Goal: Task Accomplishment & Management: Manage account settings

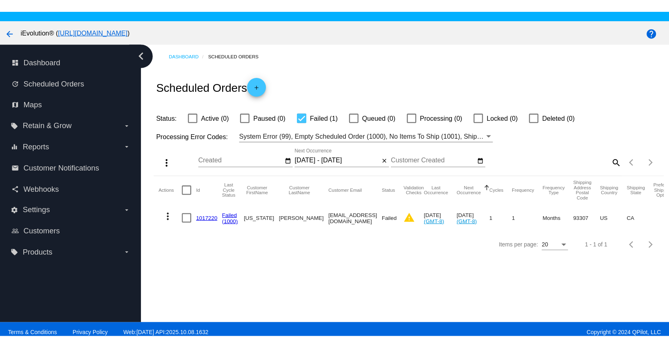
scroll to position [52, 0]
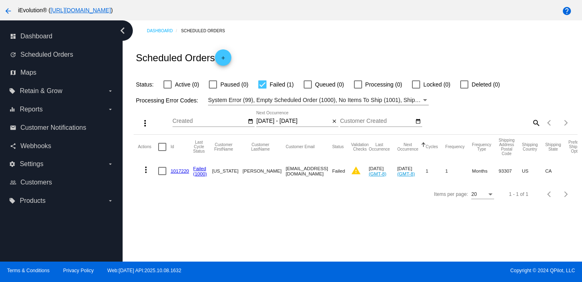
click at [363, 205] on div "Items per page: 20 1 - 1 of 1" at bounding box center [355, 194] width 443 height 23
click at [271, 123] on input "[DATE] - [DATE]" at bounding box center [293, 121] width 74 height 7
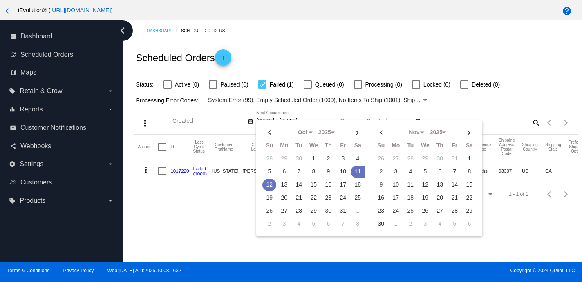
click at [268, 188] on td "12" at bounding box center [269, 185] width 14 height 12
click at [283, 187] on td "13" at bounding box center [284, 185] width 14 height 12
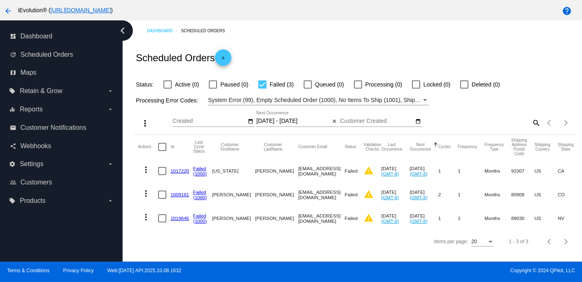
click at [290, 122] on input "[DATE] - [DATE]" at bounding box center [293, 121] width 74 height 7
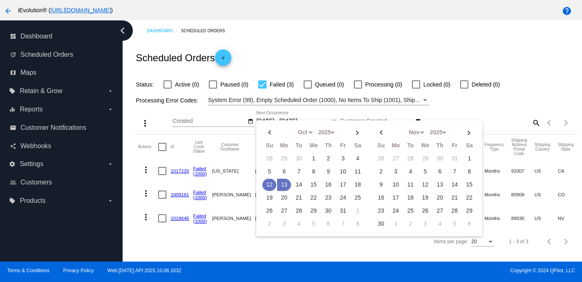
click at [269, 187] on td "12" at bounding box center [269, 185] width 14 height 12
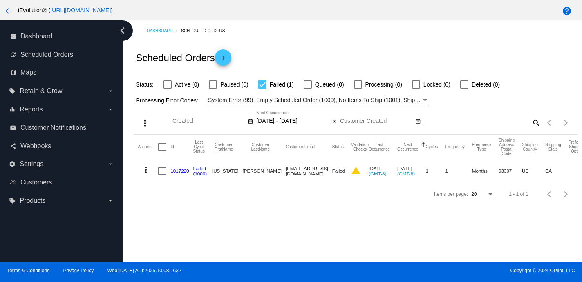
drag, startPoint x: 263, startPoint y: 170, endPoint x: 330, endPoint y: 174, distance: 67.5
click at [330, 174] on mat-row "more_vert 1017220 Failed (1000) [US_STATE] [PERSON_NAME] [EMAIL_ADDRESS][DOMAIN…" at bounding box center [423, 171] width 571 height 24
copy mat-row "[EMAIL_ADDRESS][DOMAIN_NAME]"
click at [292, 210] on div "Dashboard Scheduled Orders Scheduled Orders add Status: Active (0) Paused (0) F…" at bounding box center [352, 140] width 459 height 241
click at [258, 120] on input "[DATE] - [DATE]" at bounding box center [293, 121] width 74 height 7
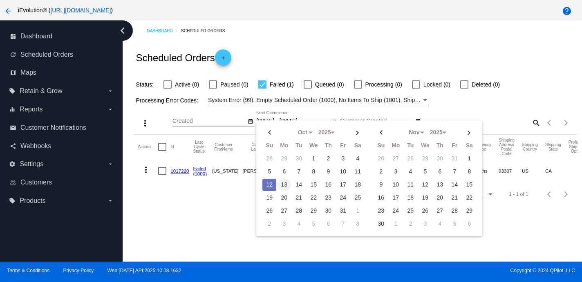
click at [285, 185] on td "13" at bounding box center [284, 185] width 14 height 12
type input "[DATE] - [DATE]"
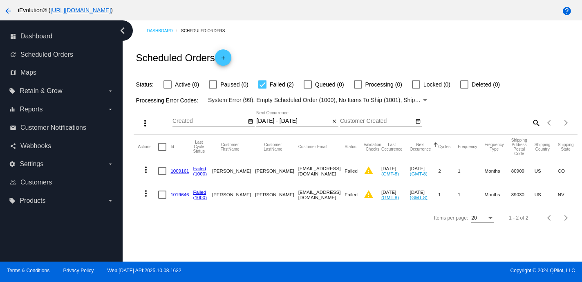
drag, startPoint x: 264, startPoint y: 171, endPoint x: 324, endPoint y: 174, distance: 59.7
click at [324, 174] on mat-row "more_vert 1009161 Failed (1000) [PERSON_NAME] [EMAIL_ADDRESS][DOMAIN_NAME] Fail…" at bounding box center [429, 171] width 583 height 24
copy mat-row "[EMAIL_ADDRESS][DOMAIN_NAME]"
click at [272, 216] on div "Items per page: 20 1 - 2 of 2" at bounding box center [355, 218] width 443 height 23
drag, startPoint x: 265, startPoint y: 194, endPoint x: 324, endPoint y: 199, distance: 59.8
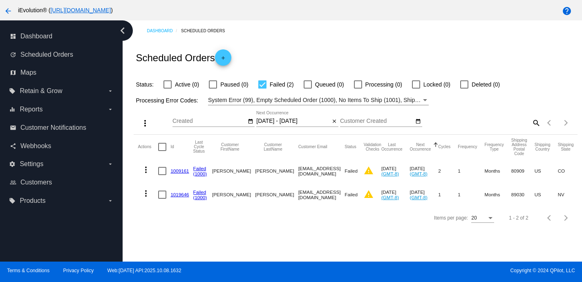
click at [324, 199] on mat-row "more_vert 1019646 Failed (1000) Jissela [PERSON_NAME] [EMAIL_ADDRESS][DOMAIN_NA…" at bounding box center [429, 195] width 583 height 24
copy mat-row "[EMAIL_ADDRESS][DOMAIN_NAME]"
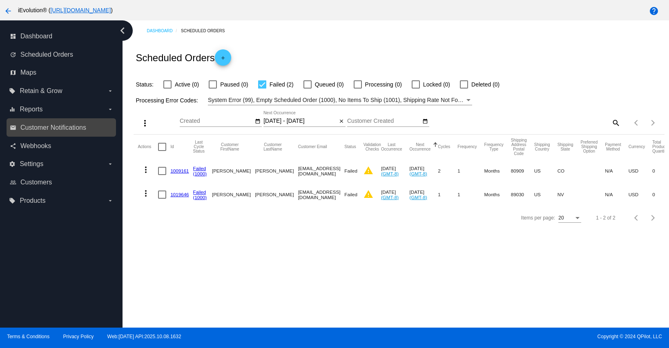
scroll to position [51, 0]
